Goal: Information Seeking & Learning: Learn about a topic

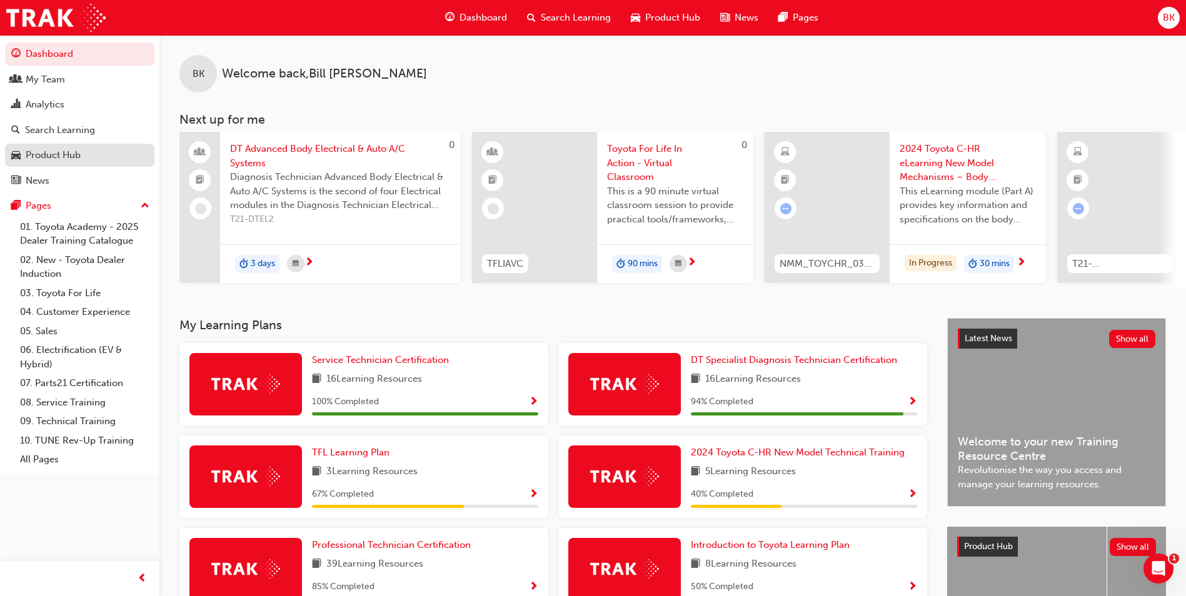
click at [42, 156] on div "Product Hub" at bounding box center [53, 155] width 55 height 14
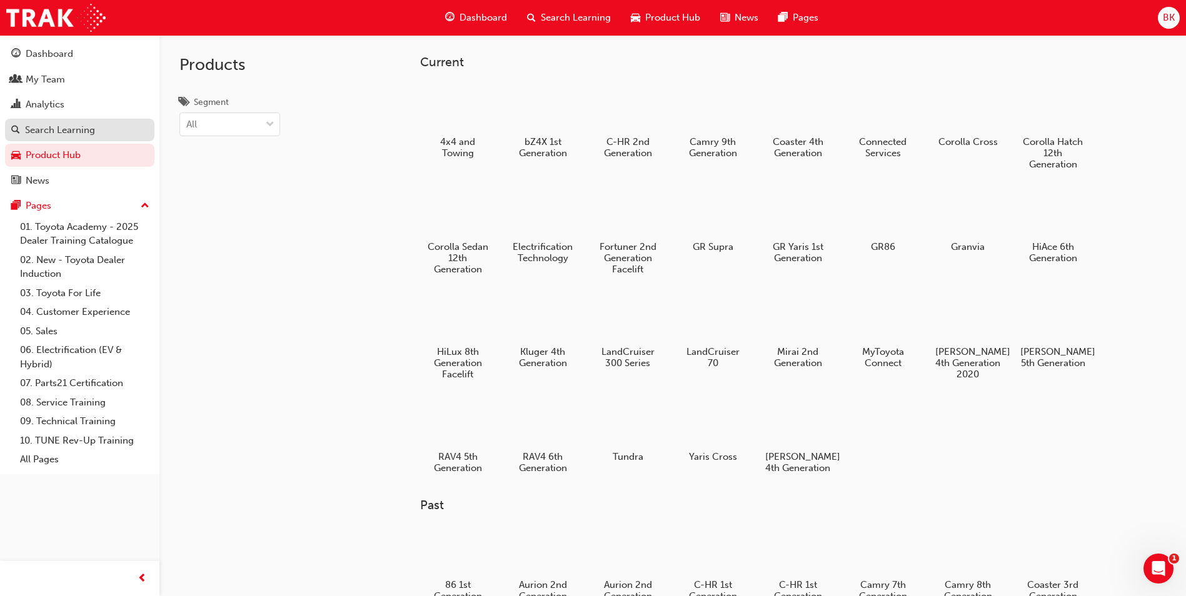
click at [52, 131] on div "Search Learning" at bounding box center [60, 130] width 70 height 14
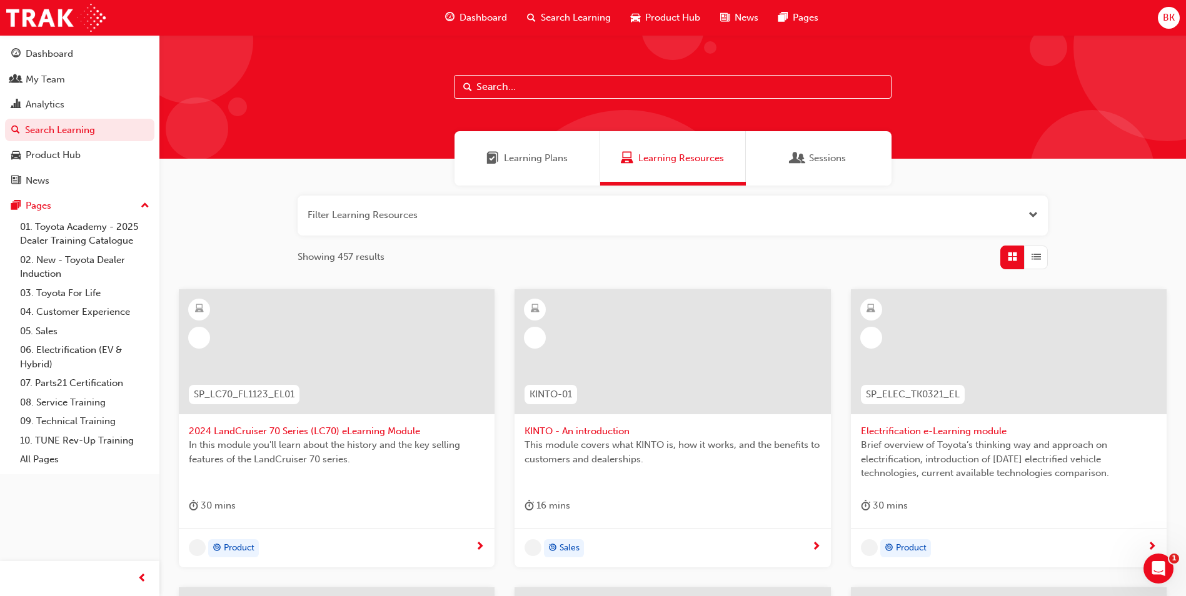
click at [547, 89] on input "text" at bounding box center [673, 87] width 438 height 24
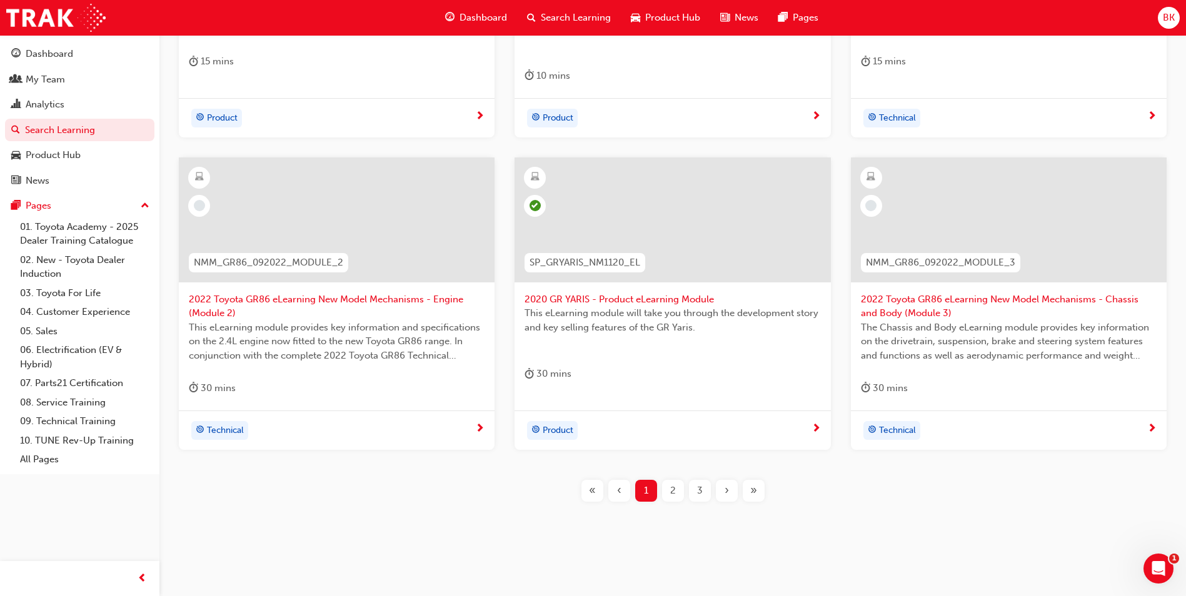
scroll to position [451, 0]
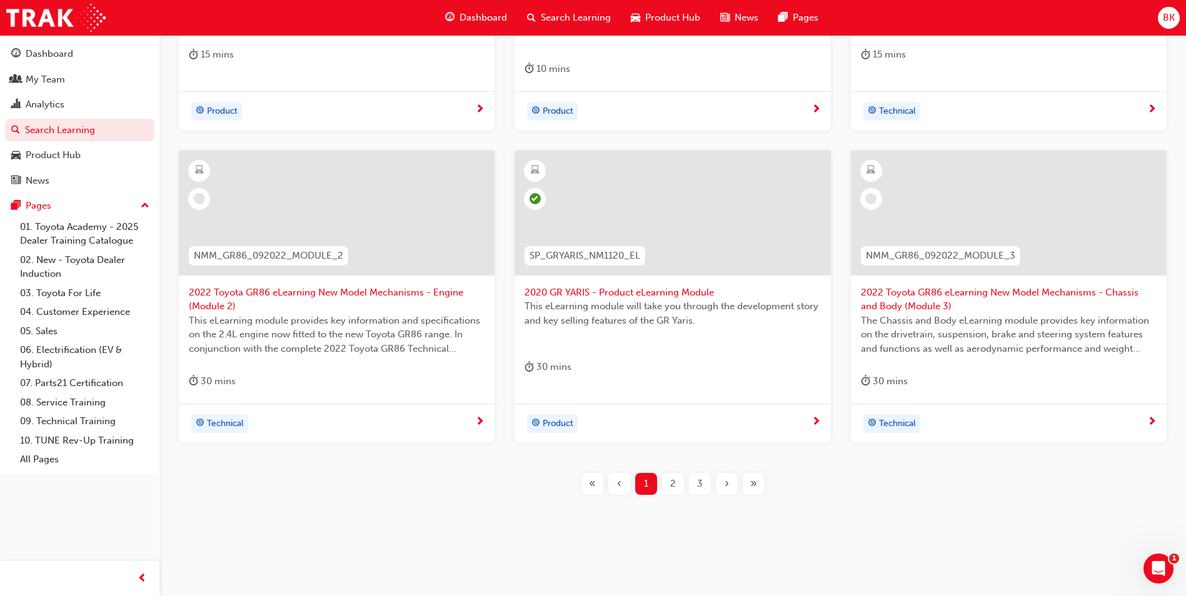
type input "gr"
click at [671, 487] on span "2" at bounding box center [673, 484] width 6 height 14
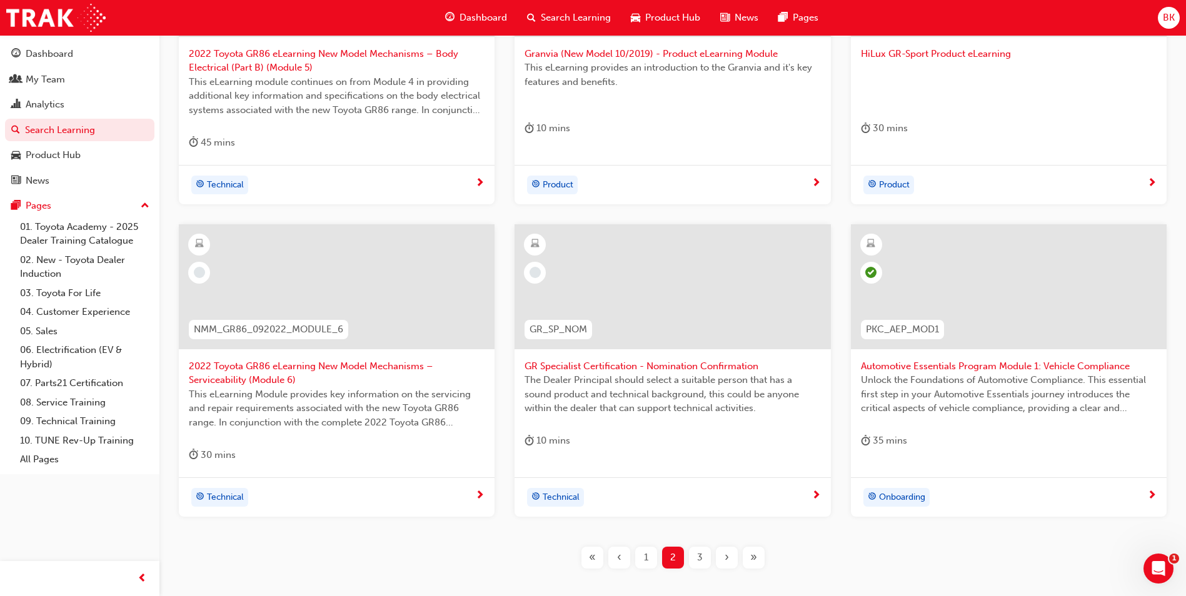
scroll to position [451, 0]
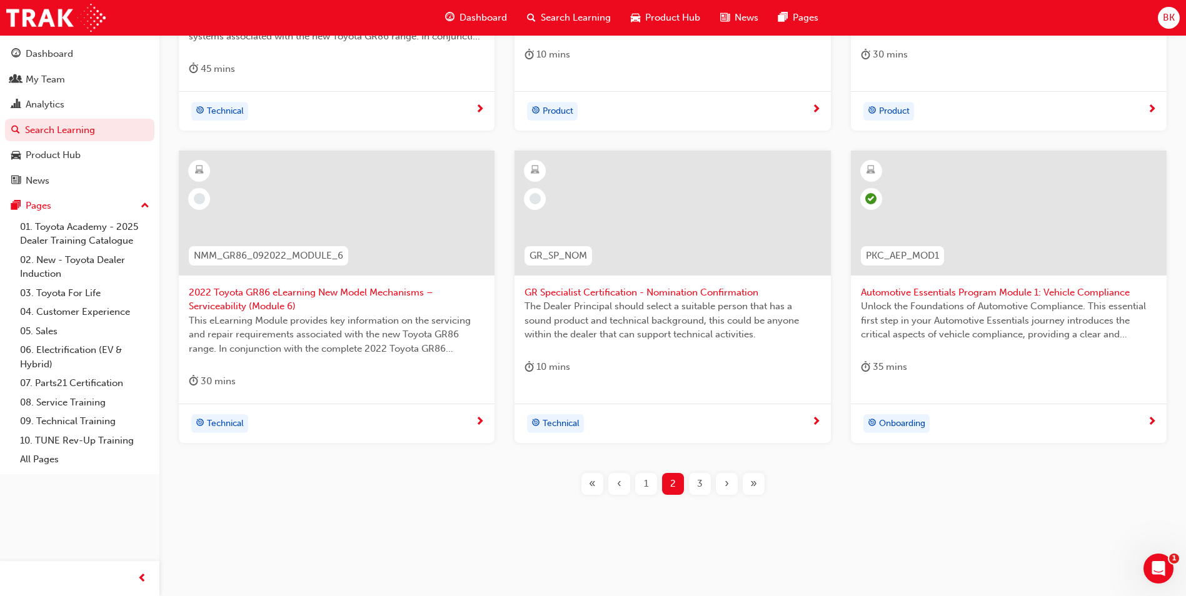
drag, startPoint x: 861, startPoint y: 524, endPoint x: 826, endPoint y: 586, distance: 71.1
click at [697, 490] on span "3" at bounding box center [700, 484] width 6 height 14
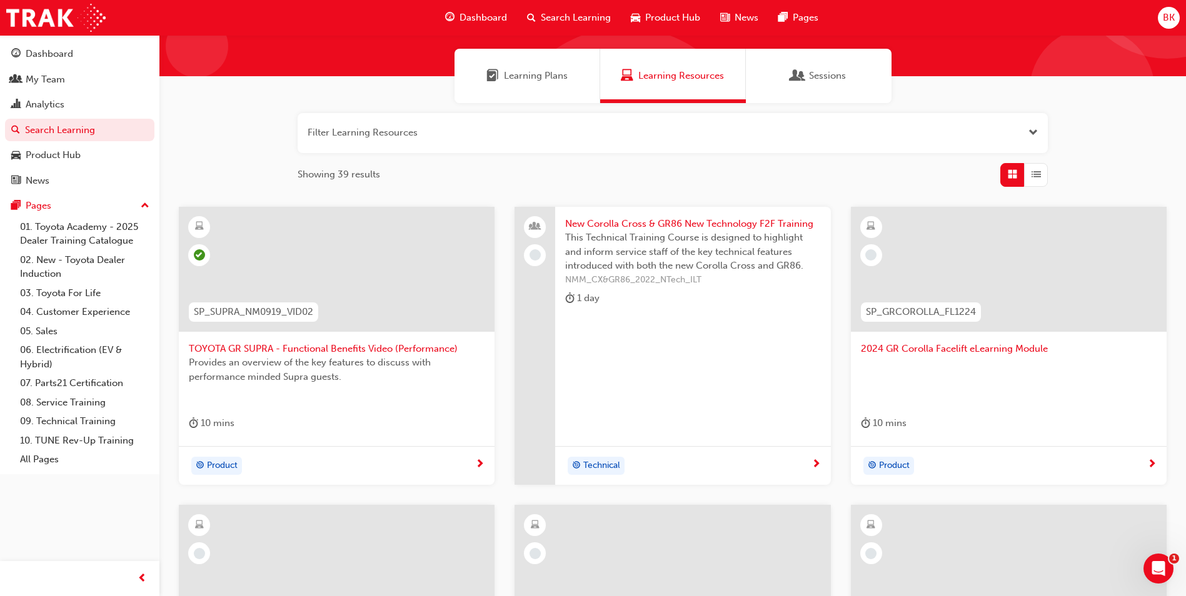
drag, startPoint x: 899, startPoint y: 527, endPoint x: 883, endPoint y: 477, distance: 52.8
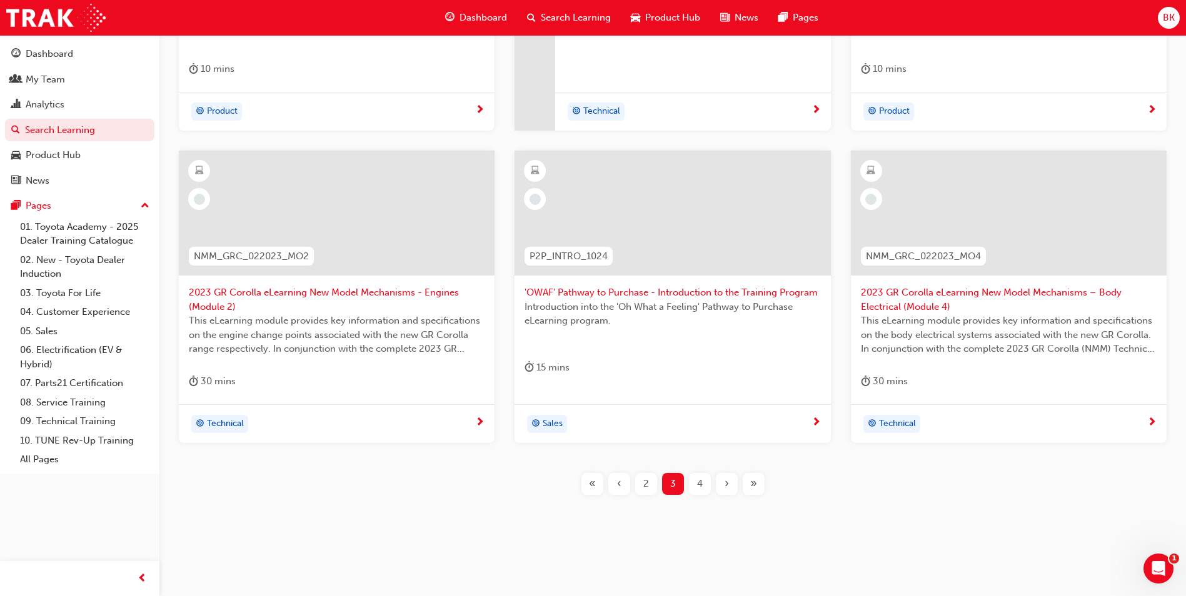
drag, startPoint x: 844, startPoint y: 456, endPoint x: 852, endPoint y: 504, distance: 48.8
click at [701, 483] on span "4" at bounding box center [700, 484] width 6 height 14
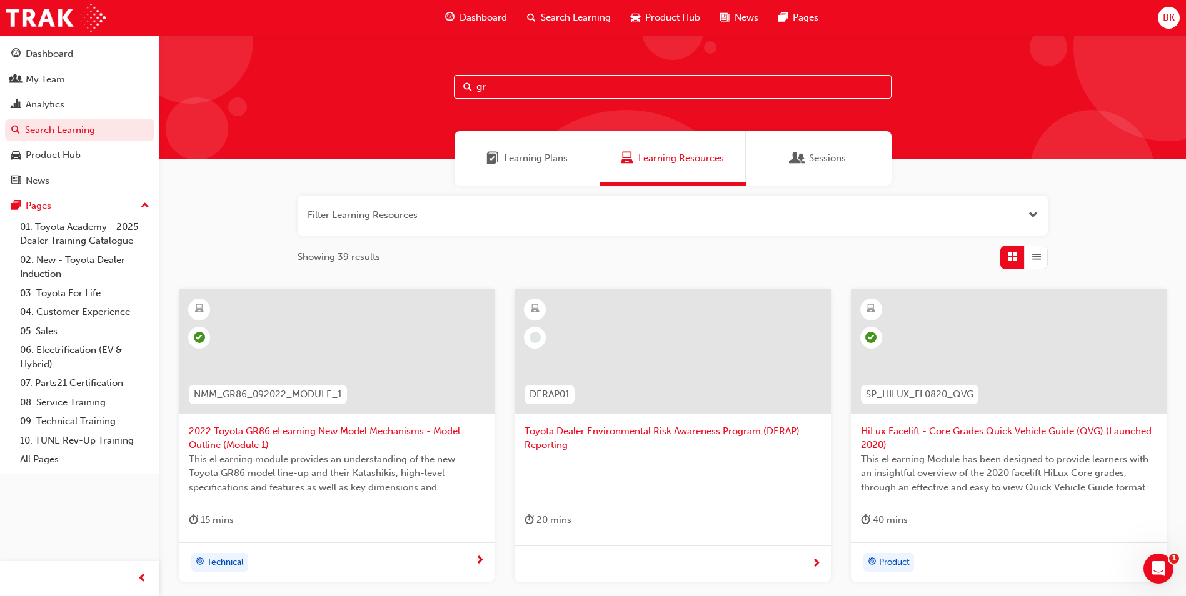
drag, startPoint x: 849, startPoint y: 411, endPoint x: 853, endPoint y: 349, distance: 62.0
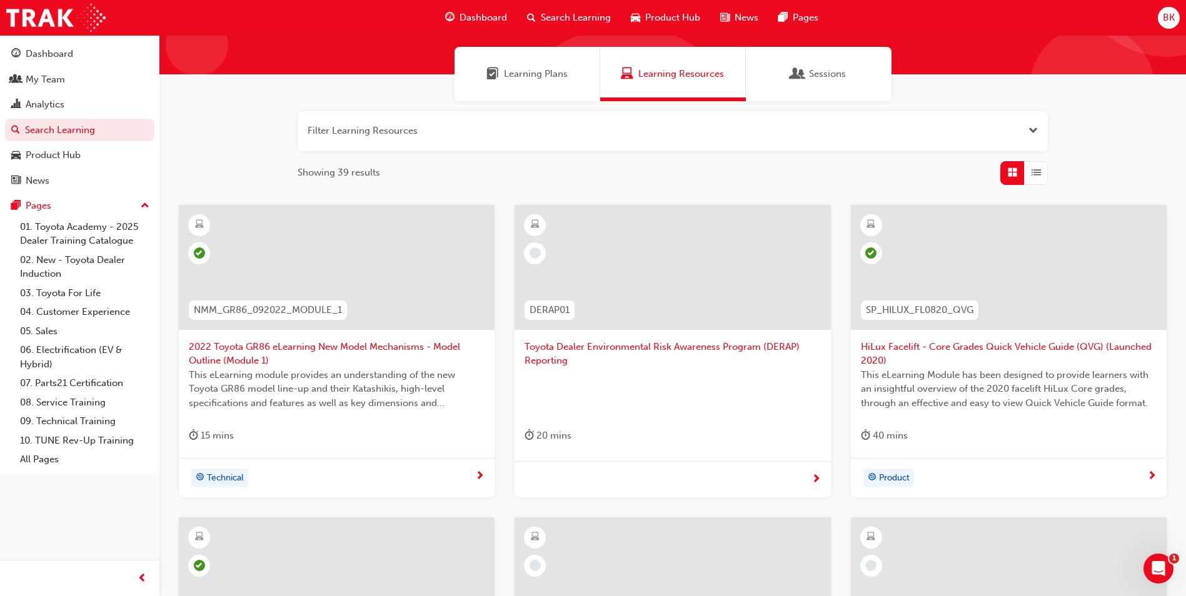
drag, startPoint x: 833, startPoint y: 376, endPoint x: 838, endPoint y: 402, distance: 26.0
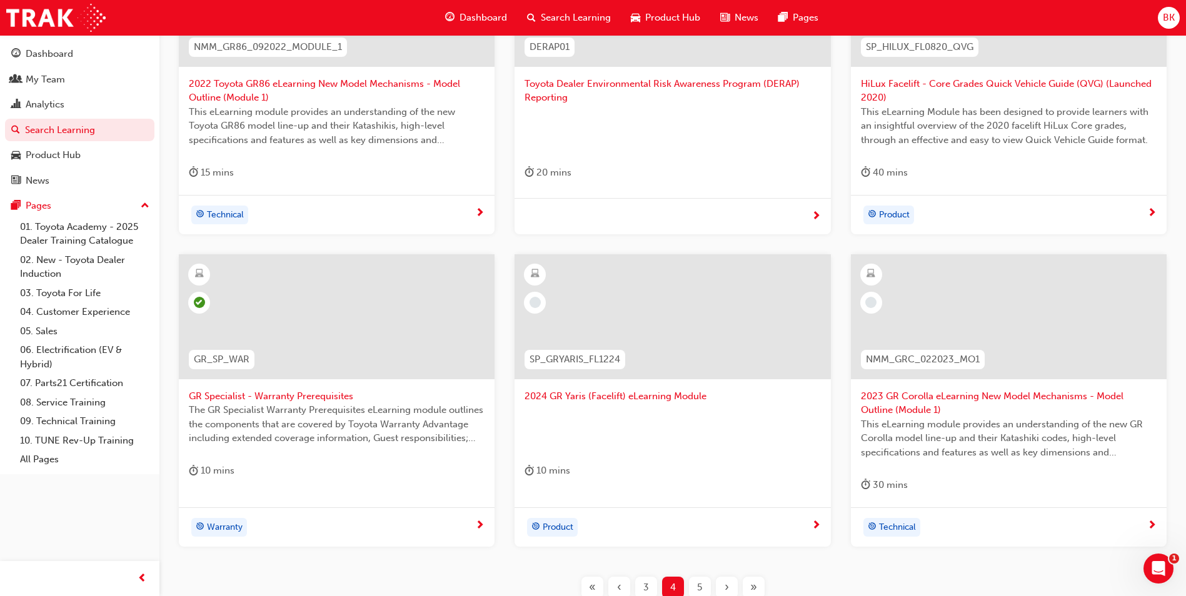
drag, startPoint x: 841, startPoint y: 399, endPoint x: 836, endPoint y: 431, distance: 32.2
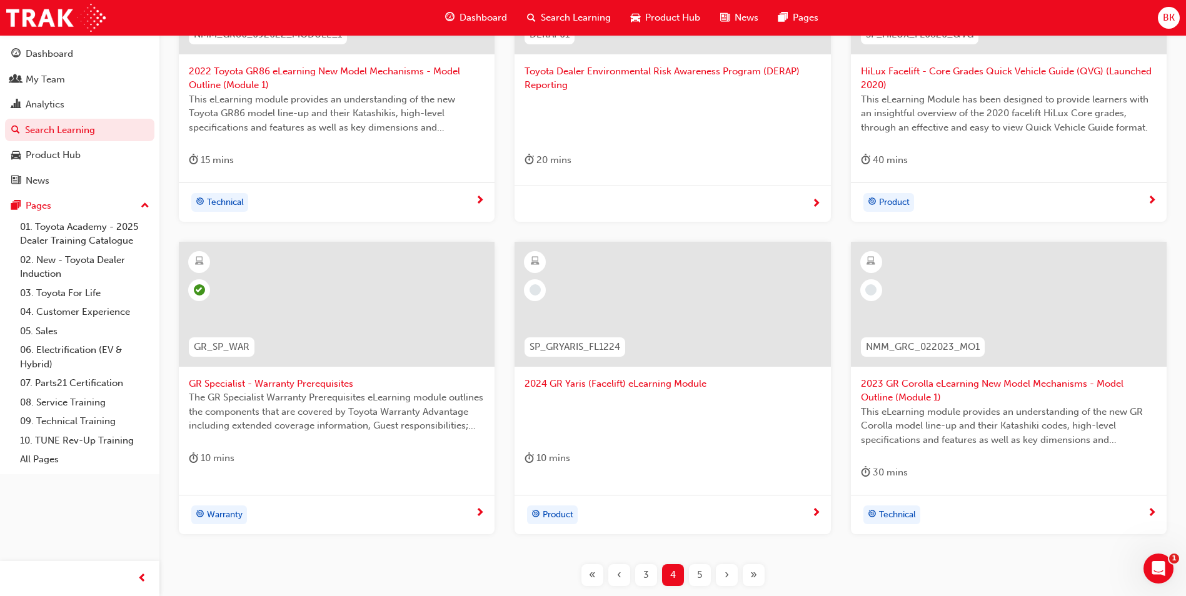
drag, startPoint x: 1045, startPoint y: 492, endPoint x: 931, endPoint y: 548, distance: 127.5
click at [698, 573] on span "5" at bounding box center [699, 575] width 5 height 14
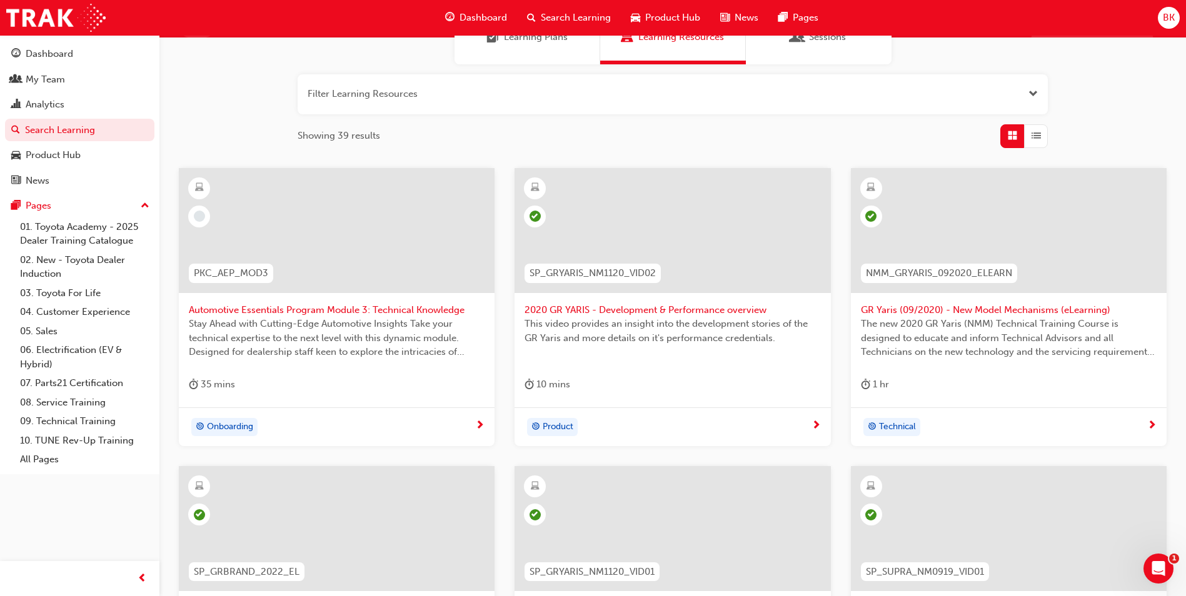
scroll to position [51, 0]
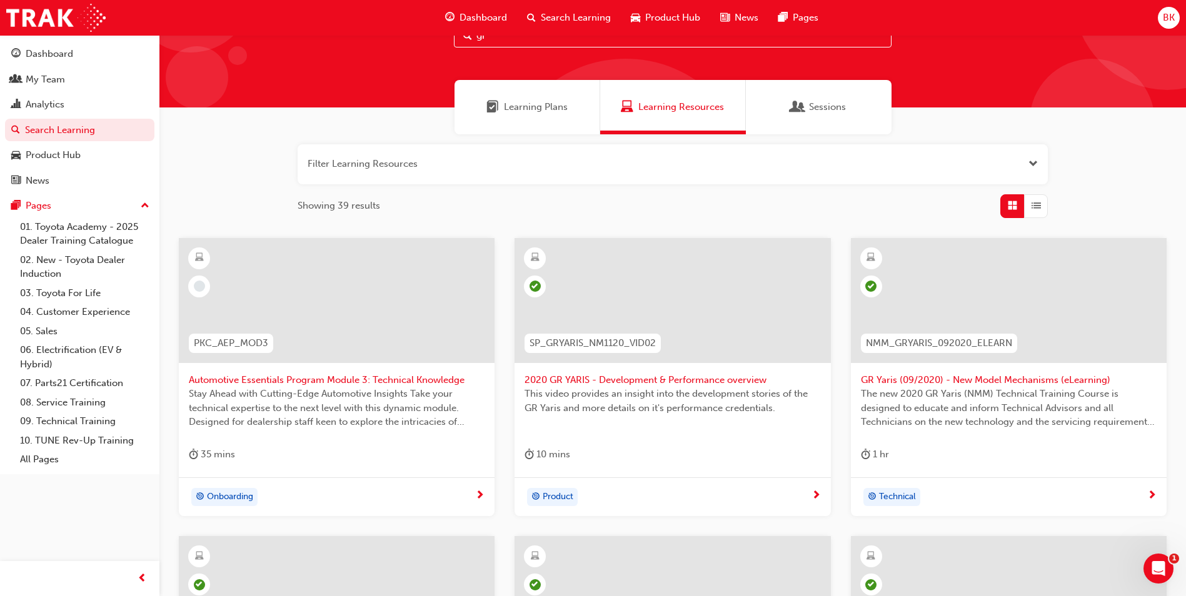
drag, startPoint x: 844, startPoint y: 438, endPoint x: 842, endPoint y: 388, distance: 50.7
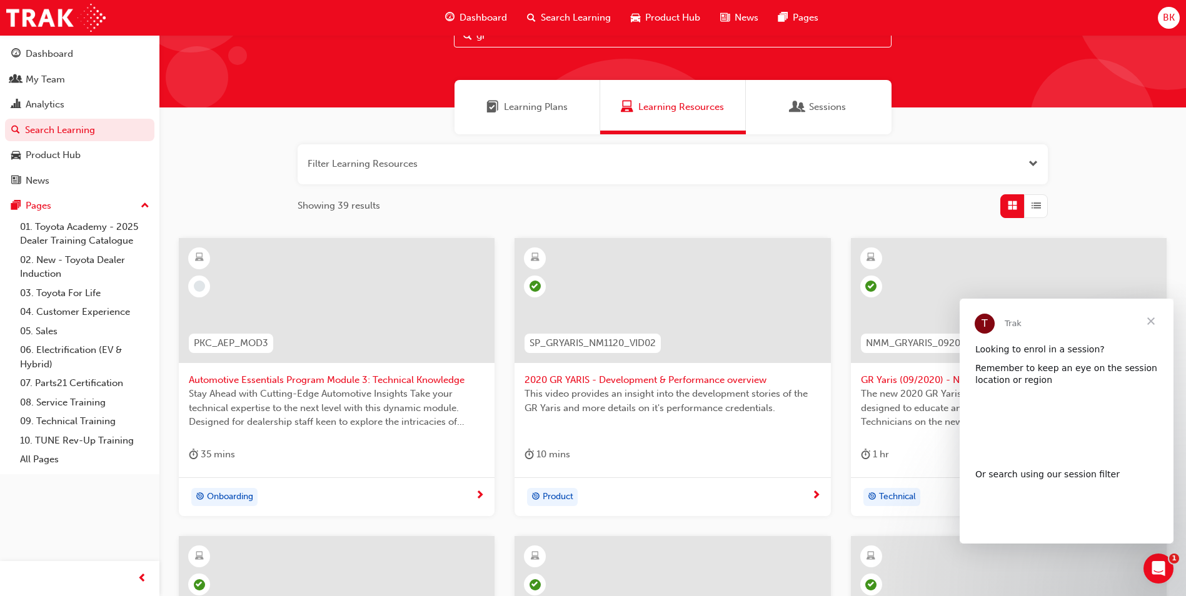
scroll to position [0, 0]
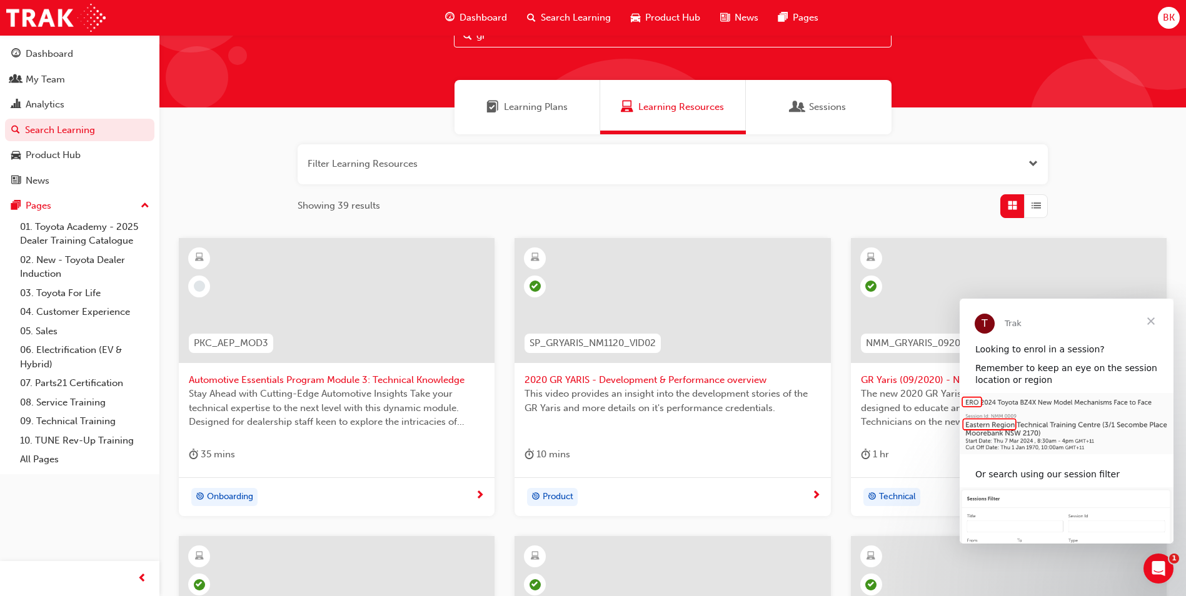
click at [1153, 319] on span "Close" at bounding box center [1150, 321] width 45 height 45
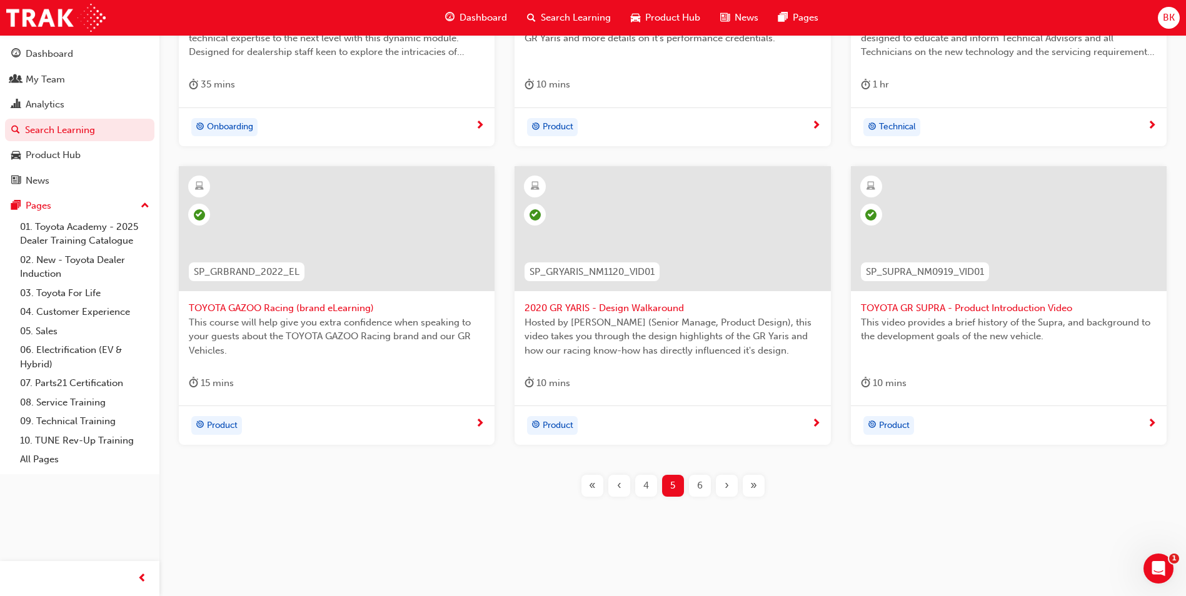
scroll to position [423, 0]
drag, startPoint x: 1088, startPoint y: 141, endPoint x: 899, endPoint y: 191, distance: 195.3
click at [695, 483] on div "6" at bounding box center [700, 484] width 22 height 22
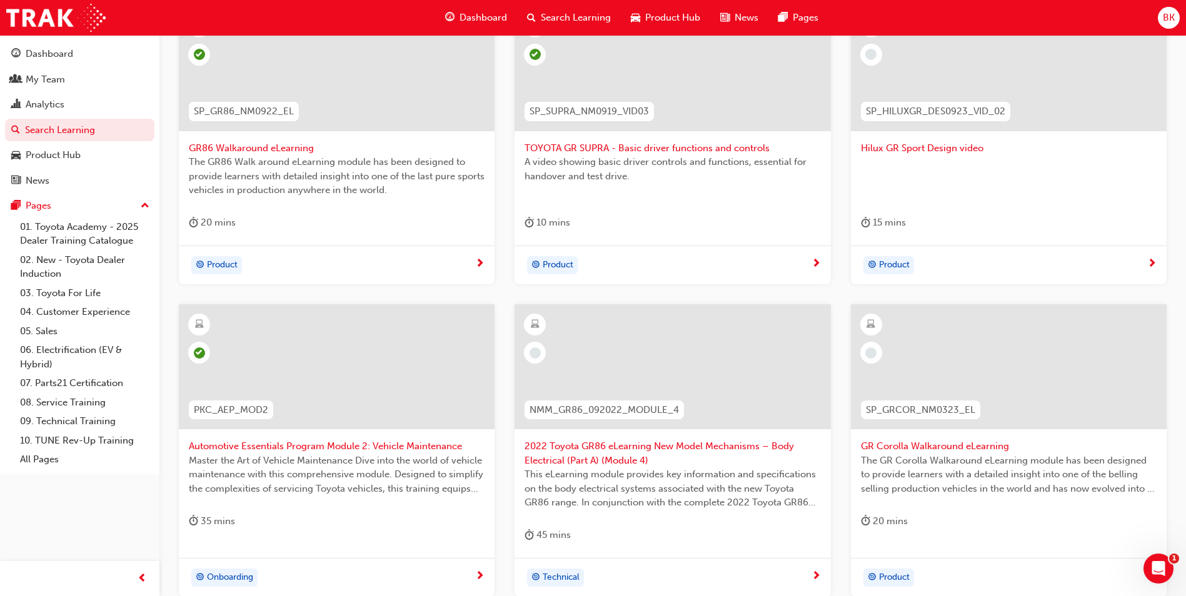
scroll to position [68, 0]
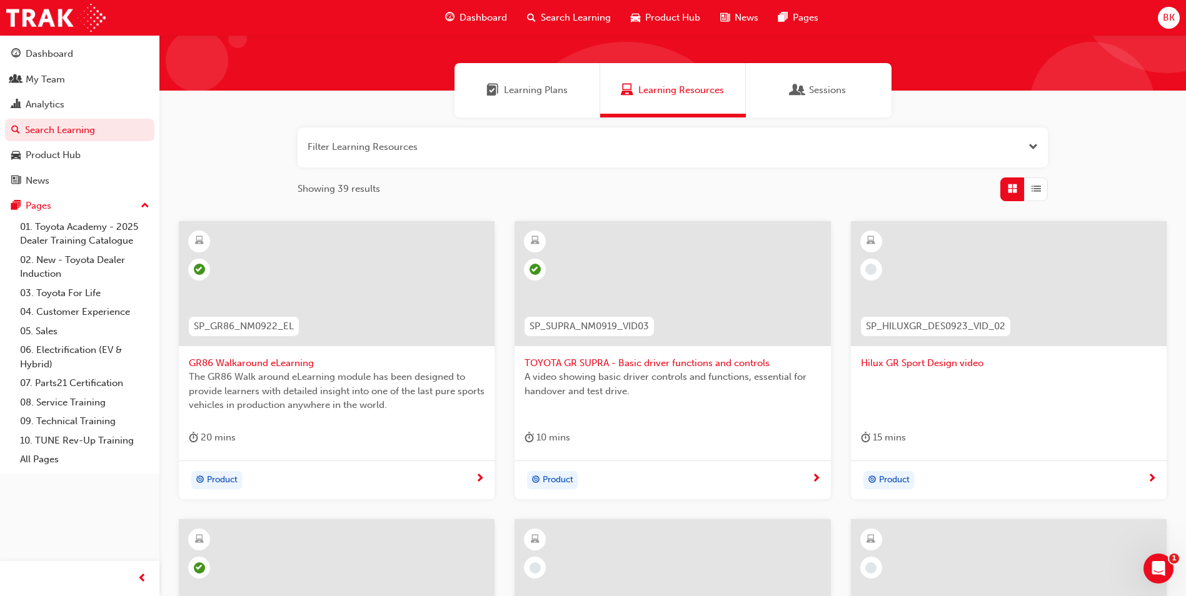
drag, startPoint x: 849, startPoint y: 493, endPoint x: 853, endPoint y: 418, distance: 74.5
drag, startPoint x: 852, startPoint y: 420, endPoint x: 856, endPoint y: 367, distance: 53.3
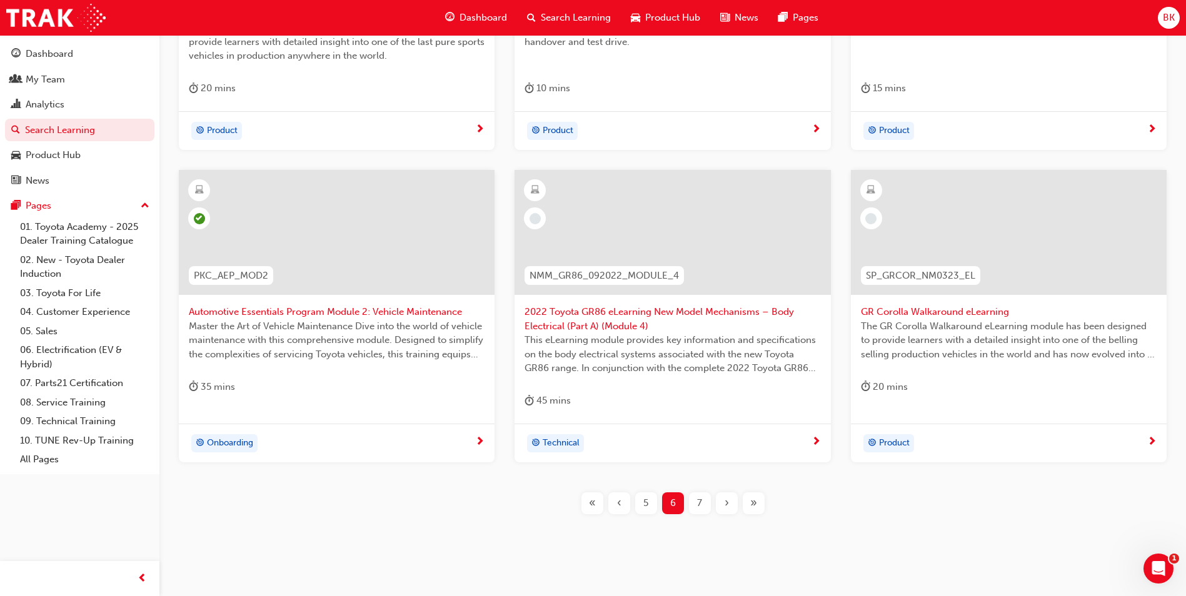
scroll to position [437, 0]
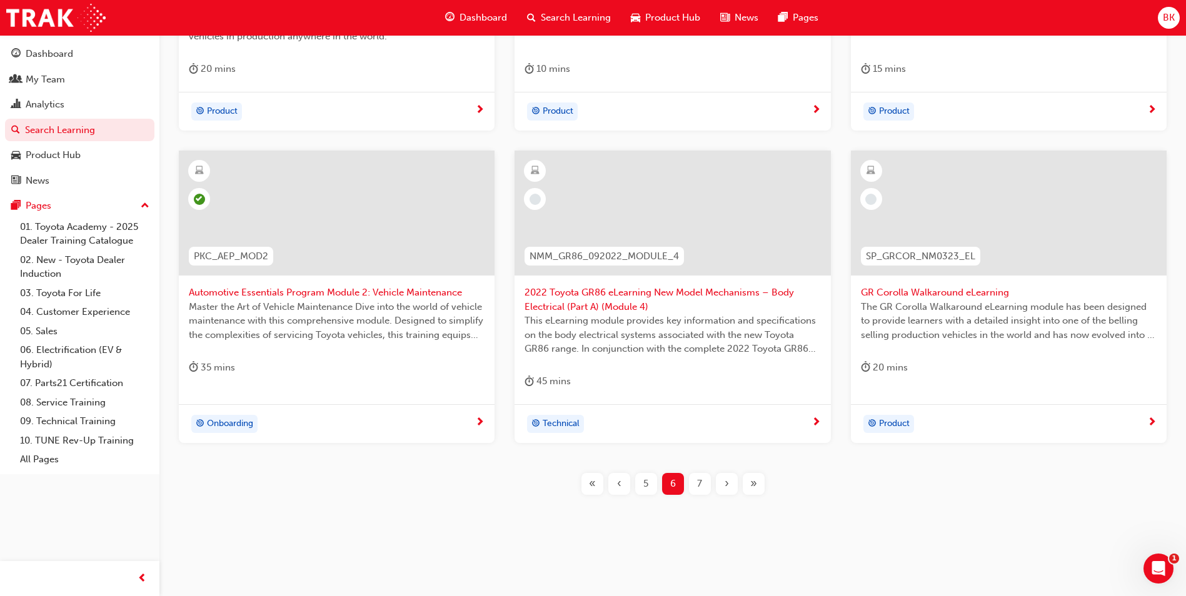
drag, startPoint x: 836, startPoint y: 391, endPoint x: 828, endPoint y: 442, distance: 51.4
click at [704, 482] on div "7" at bounding box center [700, 484] width 22 height 22
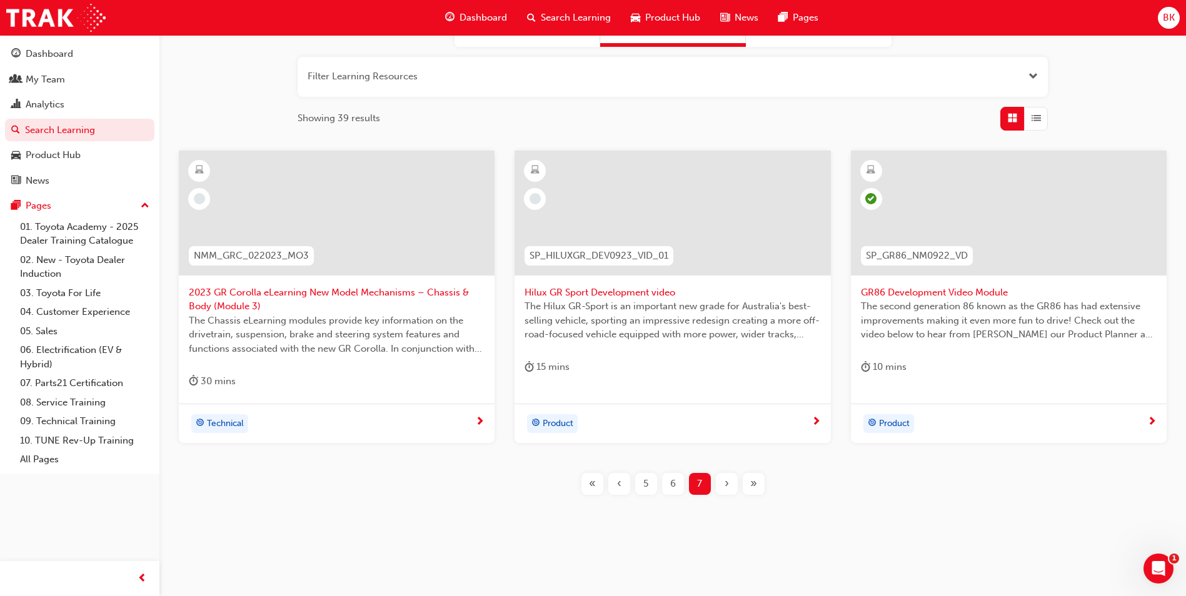
drag, startPoint x: 855, startPoint y: 432, endPoint x: 867, endPoint y: 325, distance: 107.5
drag, startPoint x: 849, startPoint y: 363, endPoint x: 847, endPoint y: 261, distance: 102.5
click at [646, 484] on span "5" at bounding box center [645, 484] width 5 height 14
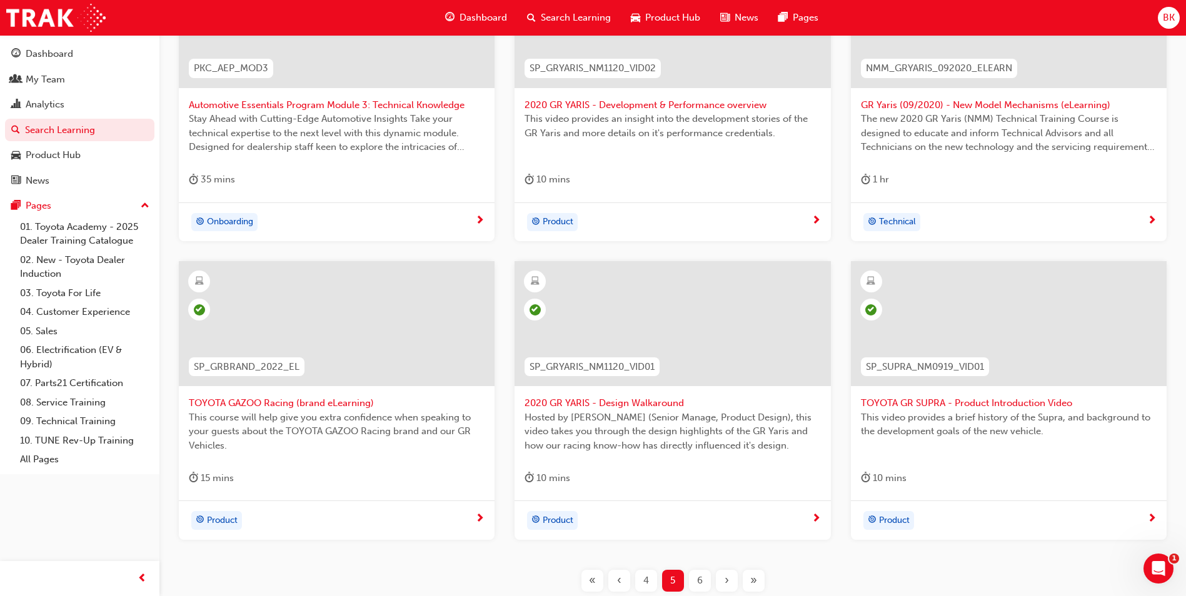
scroll to position [334, 0]
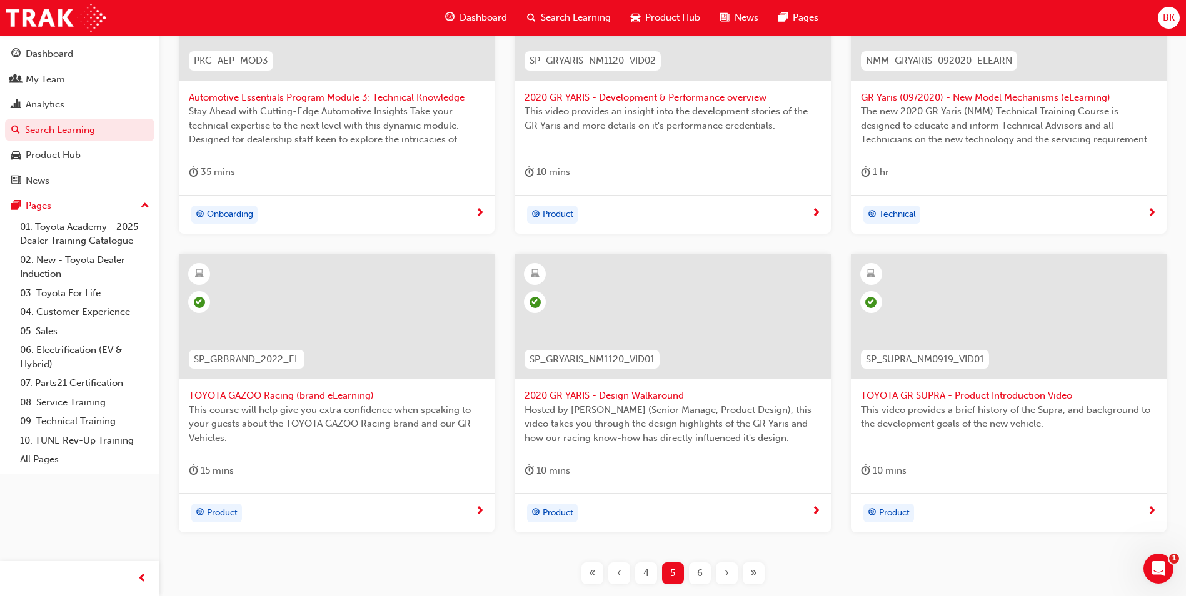
click at [894, 510] on span "Product" at bounding box center [894, 513] width 31 height 14
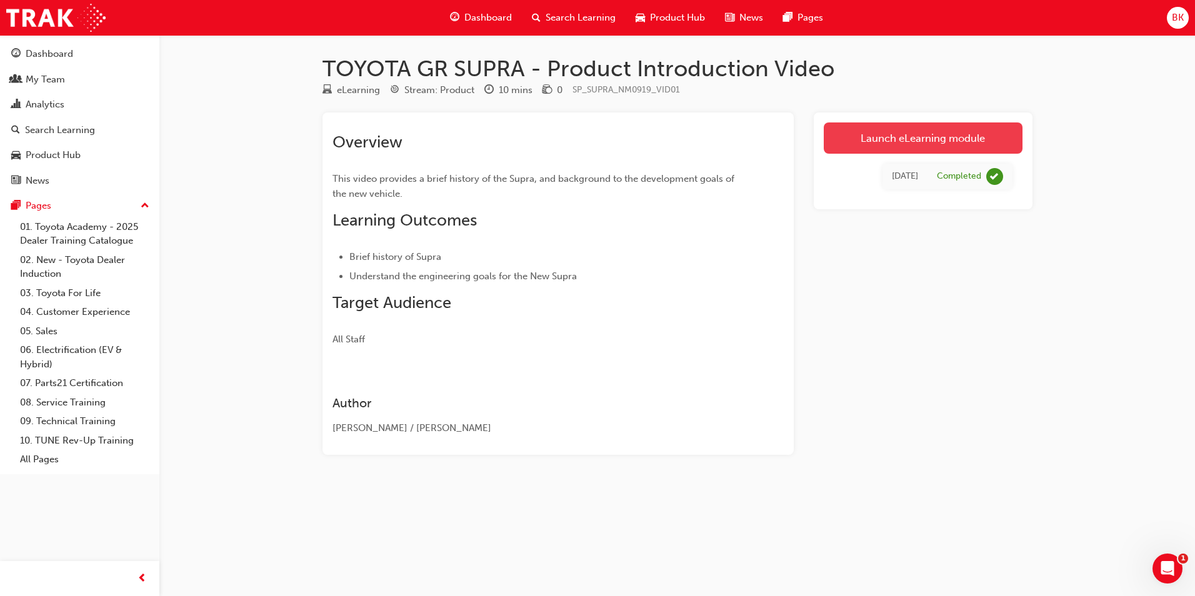
click at [926, 135] on link "Launch eLearning module" at bounding box center [923, 138] width 199 height 31
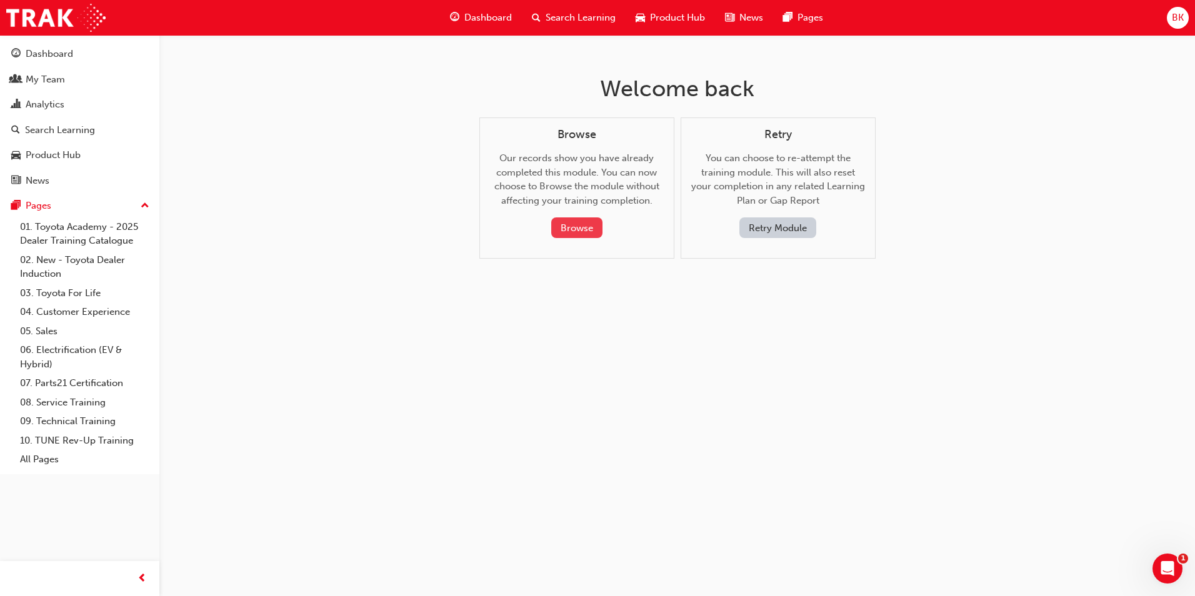
click at [580, 227] on button "Browse" at bounding box center [576, 228] width 51 height 21
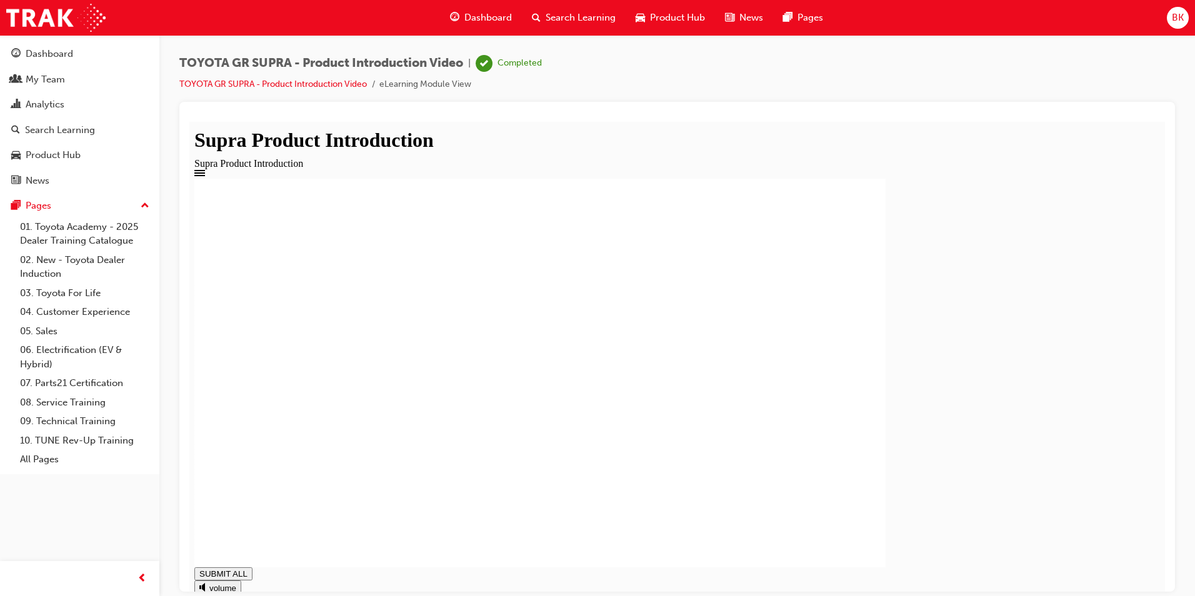
drag, startPoint x: 1078, startPoint y: 248, endPoint x: 1079, endPoint y: 293, distance: 45.6
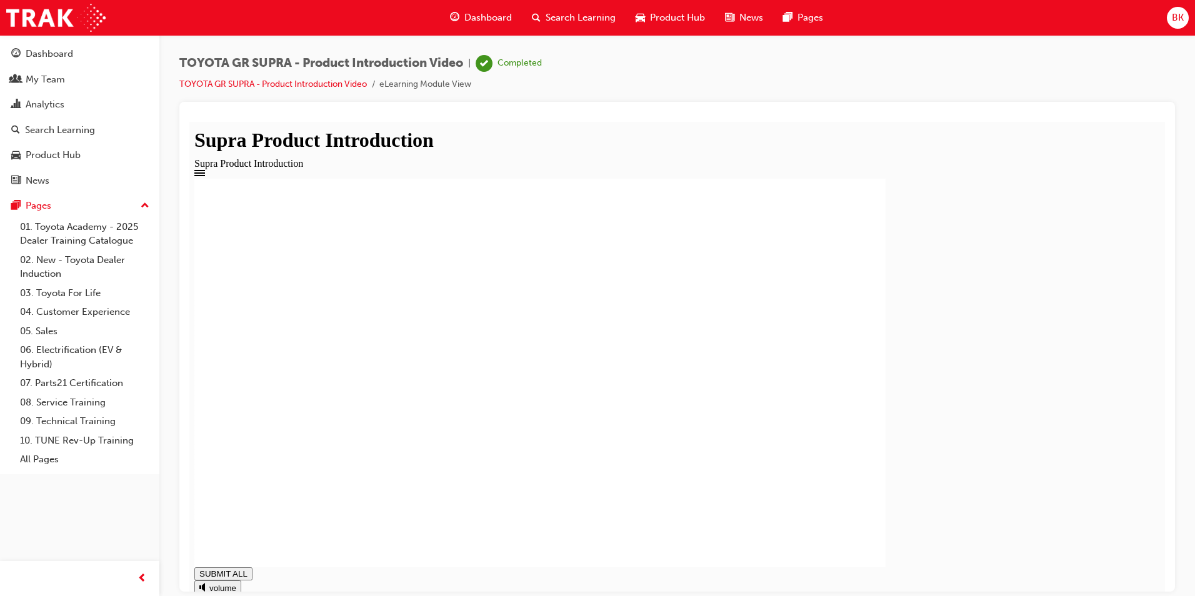
drag, startPoint x: 1109, startPoint y: 326, endPoint x: 1108, endPoint y: 378, distance: 51.9
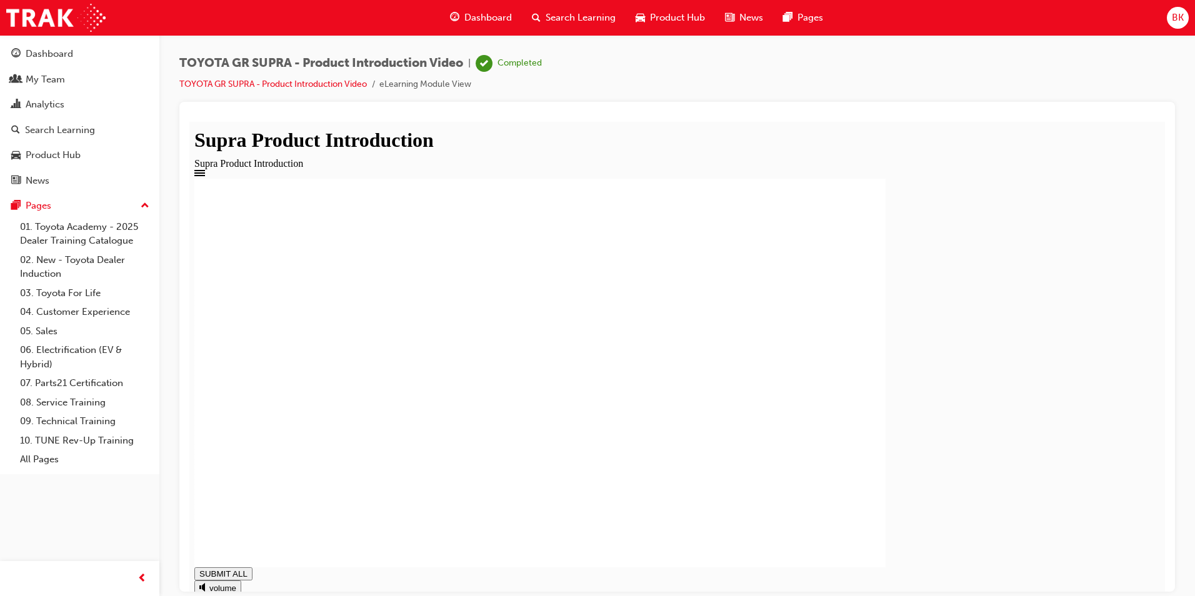
drag, startPoint x: 693, startPoint y: 486, endPoint x: 686, endPoint y: 484, distance: 7.7
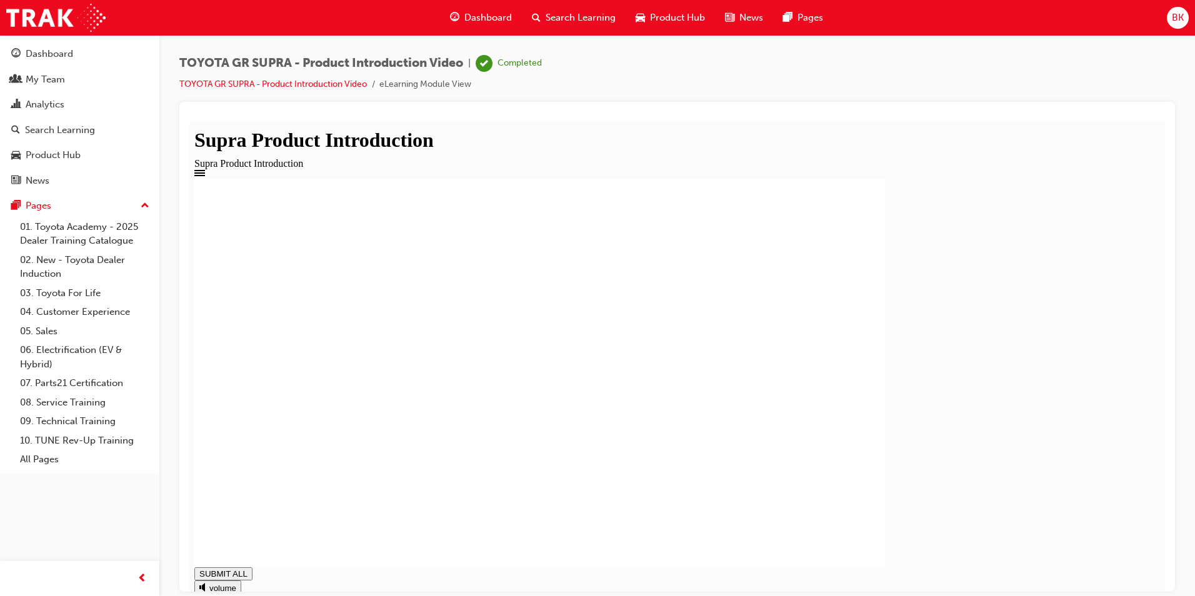
type input "1"
click at [496, 15] on span "Dashboard" at bounding box center [488, 18] width 48 height 14
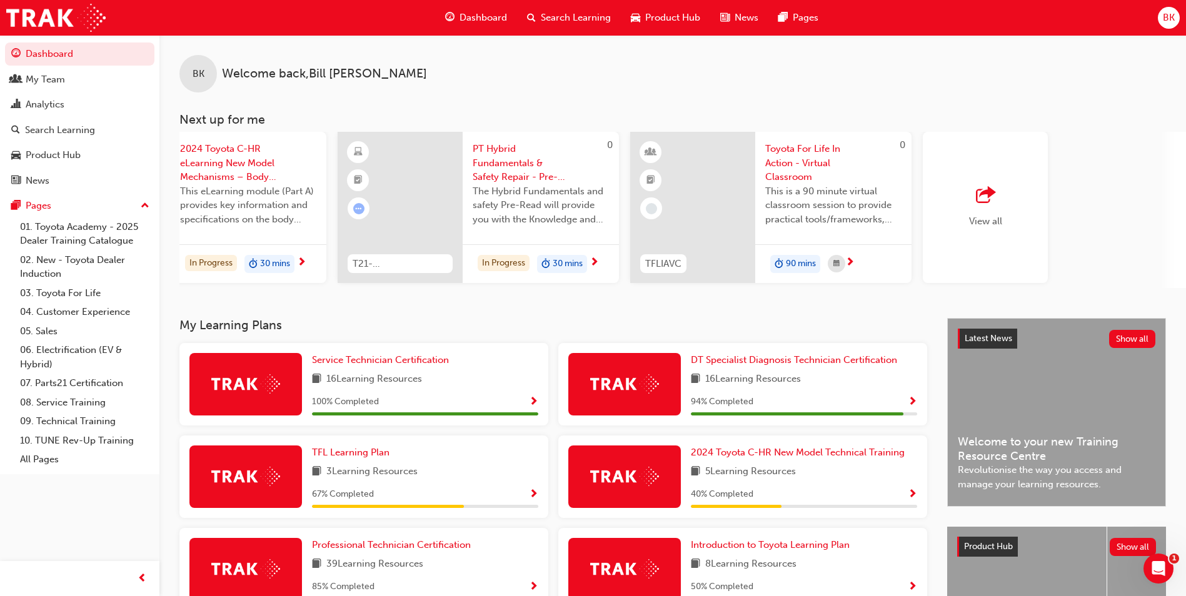
scroll to position [0, 747]
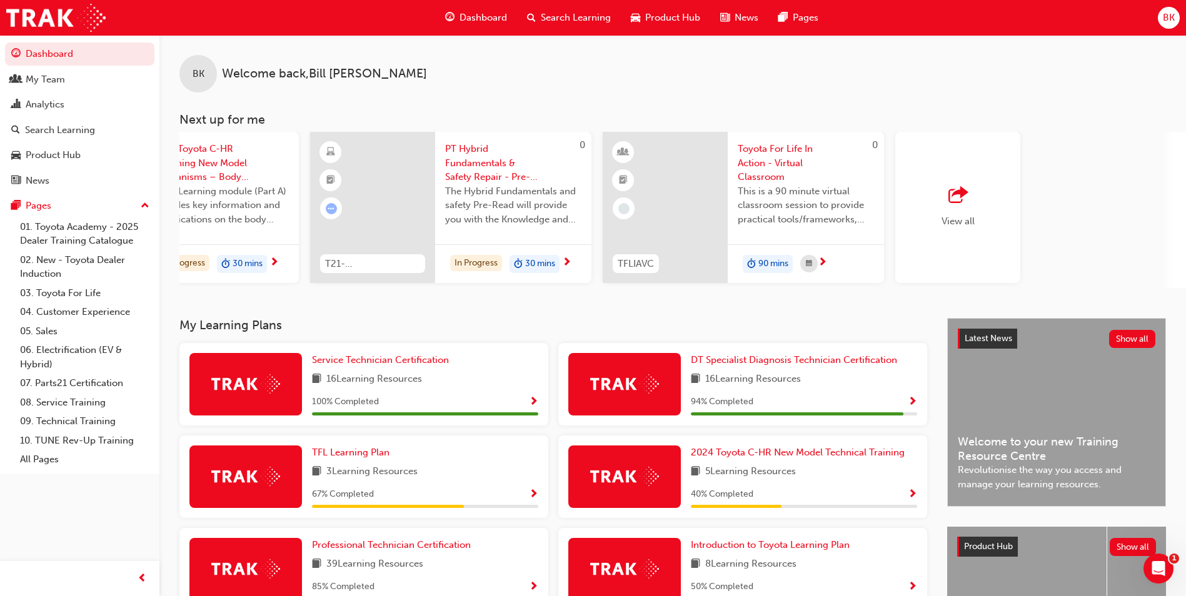
click at [956, 198] on span "outbound-icon" at bounding box center [957, 196] width 19 height 18
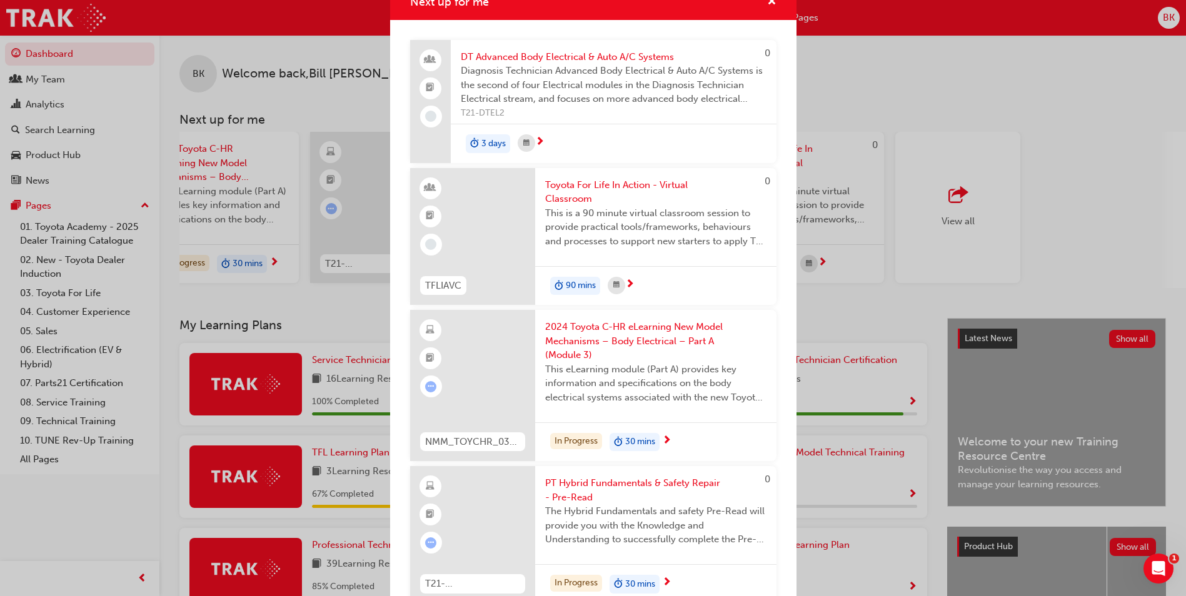
scroll to position [0, 0]
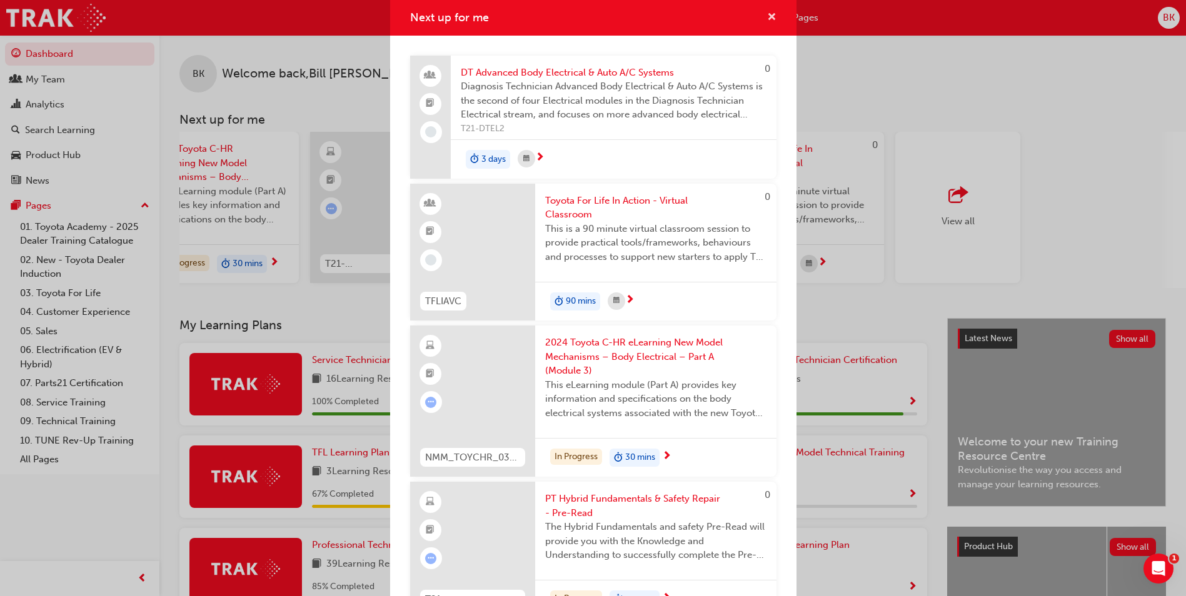
click at [767, 18] on span "cross-icon" at bounding box center [771, 18] width 9 height 11
